Goal: Information Seeking & Learning: Learn about a topic

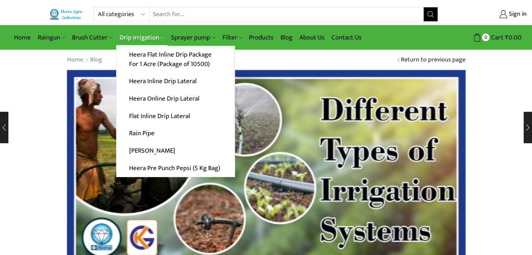
click at [130, 35] on link "Drip Irrigation" at bounding box center [141, 37] width 51 height 16
